Goal: Information Seeking & Learning: Learn about a topic

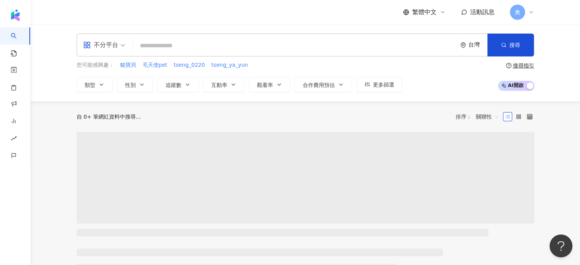
click at [119, 47] on span "不分平台" at bounding box center [104, 45] width 42 height 12
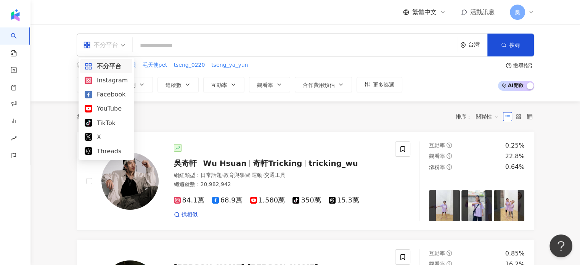
click at [188, 42] on input "search" at bounding box center [295, 46] width 318 height 14
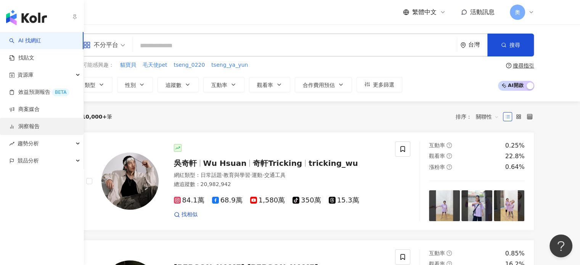
click at [17, 129] on link "洞察報告" at bounding box center [24, 127] width 31 height 8
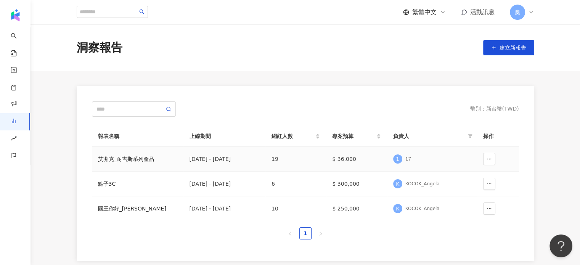
click at [168, 163] on td "艾凘克_耐吉斯系列產品" at bounding box center [138, 159] width 92 height 25
click at [146, 160] on div "艾凘克_耐吉斯系列產品" at bounding box center [137, 159] width 79 height 8
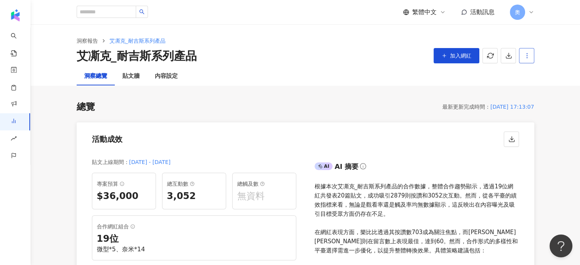
click at [522, 56] on button "button" at bounding box center [526, 55] width 15 height 15
click at [524, 56] on icon "button" at bounding box center [527, 55] width 7 height 7
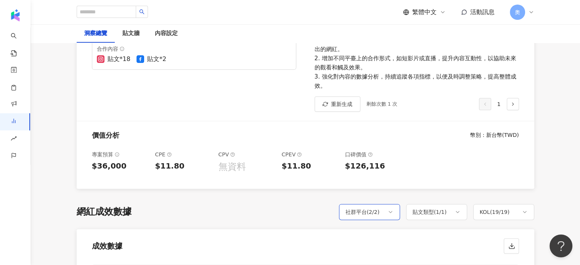
click at [366, 214] on div "社群平台 ( 2 / 2 )" at bounding box center [363, 211] width 34 height 9
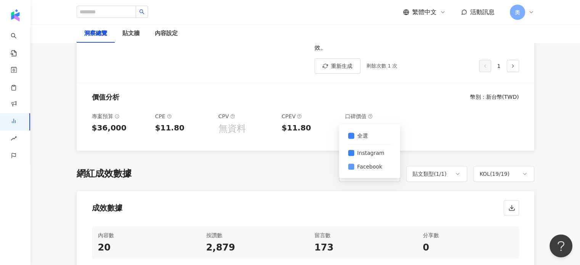
click at [352, 160] on label "Facebook" at bounding box center [369, 167] width 43 height 14
click at [315, 169] on div "網紅成效數據 社群平台 ( 2 / 2 ) 貼文類型 ( 1 / 1 ) KOL ( 19 / 19 ) 全選 Instagram Facebook" at bounding box center [306, 174] width 458 height 16
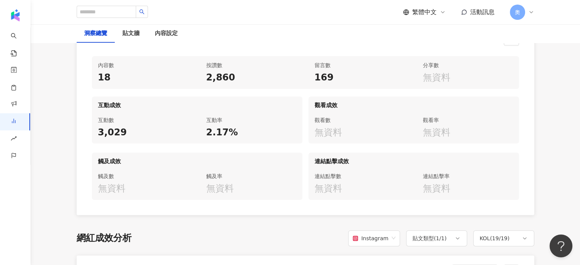
scroll to position [420, 0]
